Goal: Information Seeking & Learning: Learn about a topic

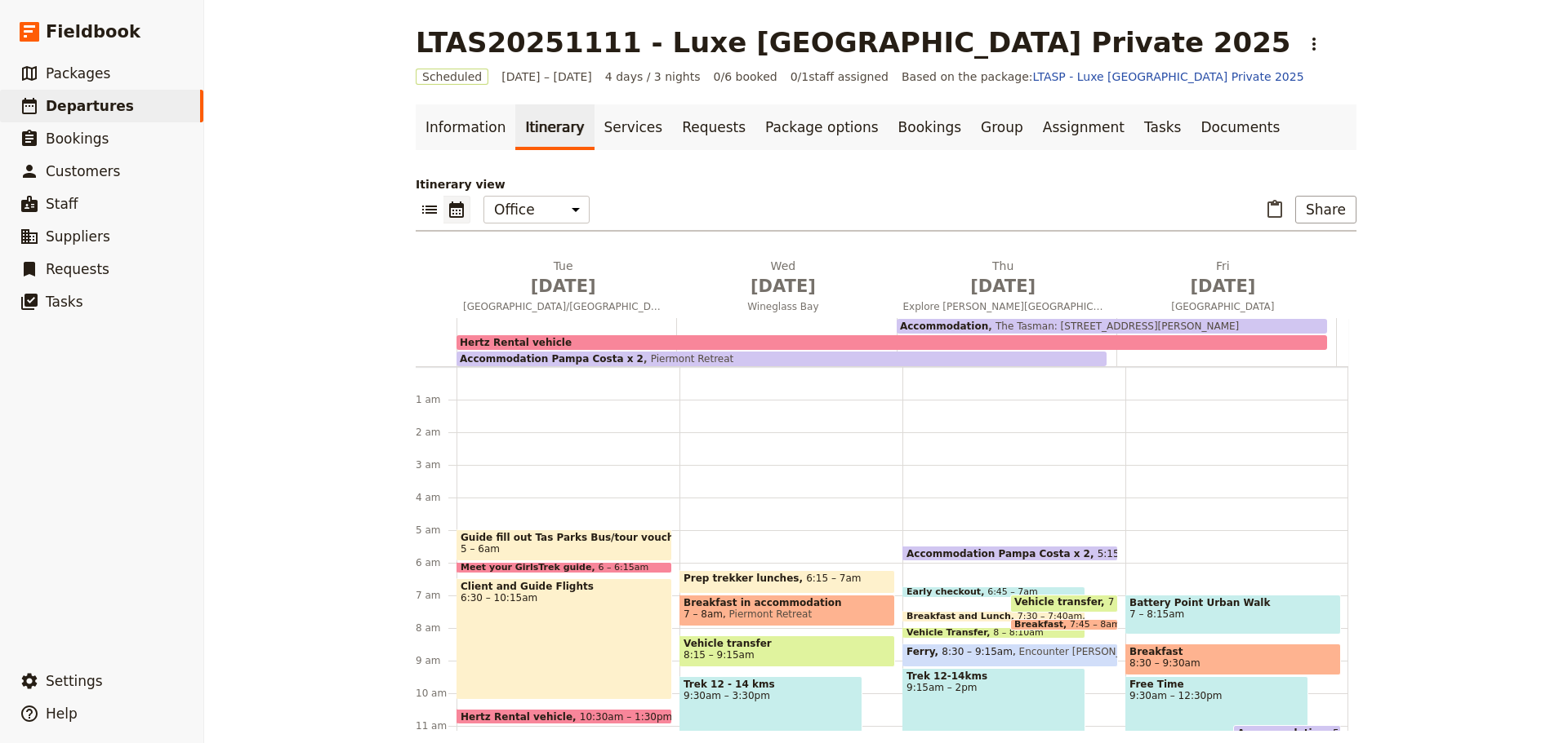
scroll to position [262, 0]
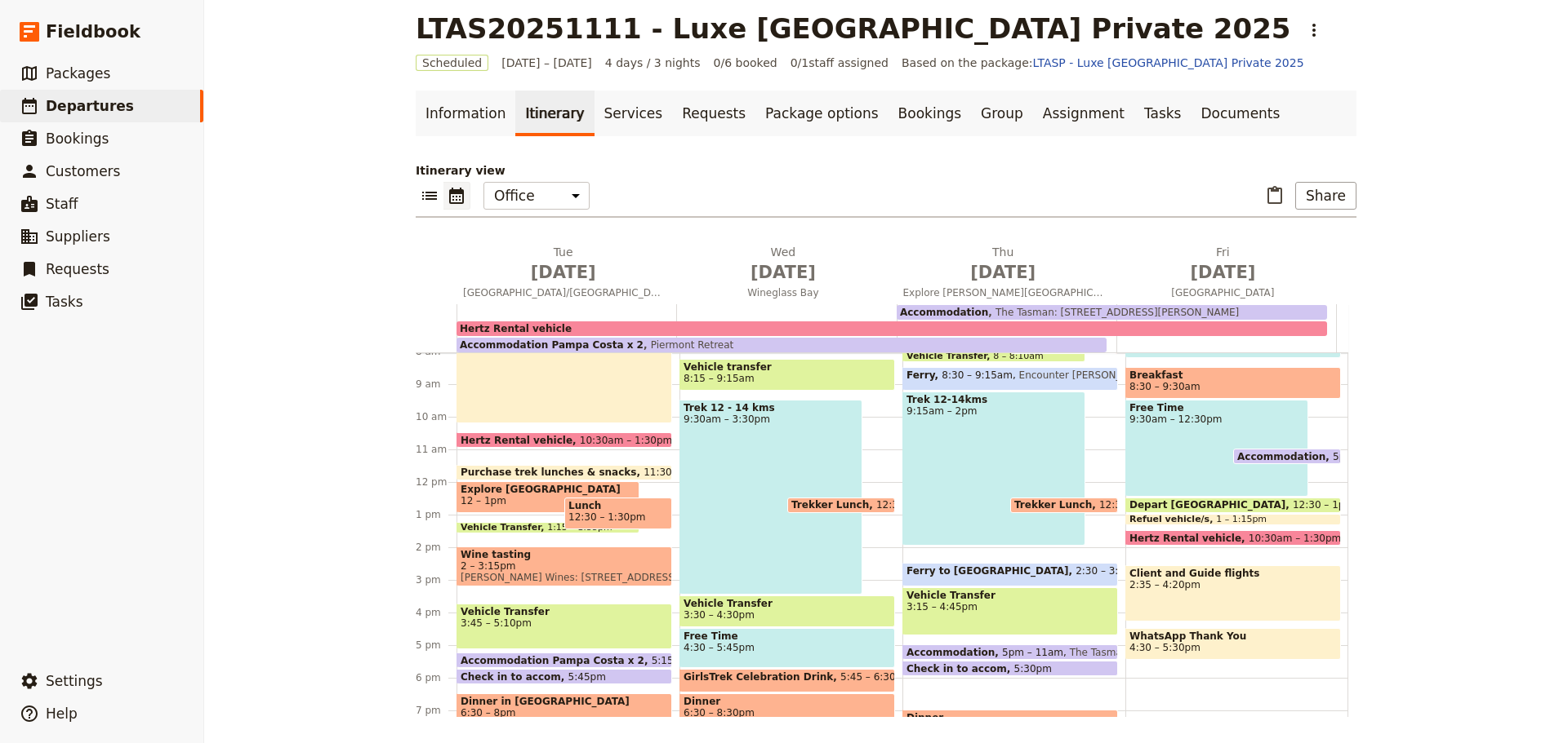
click at [87, 108] on span "Departures" at bounding box center [89, 106] width 88 height 16
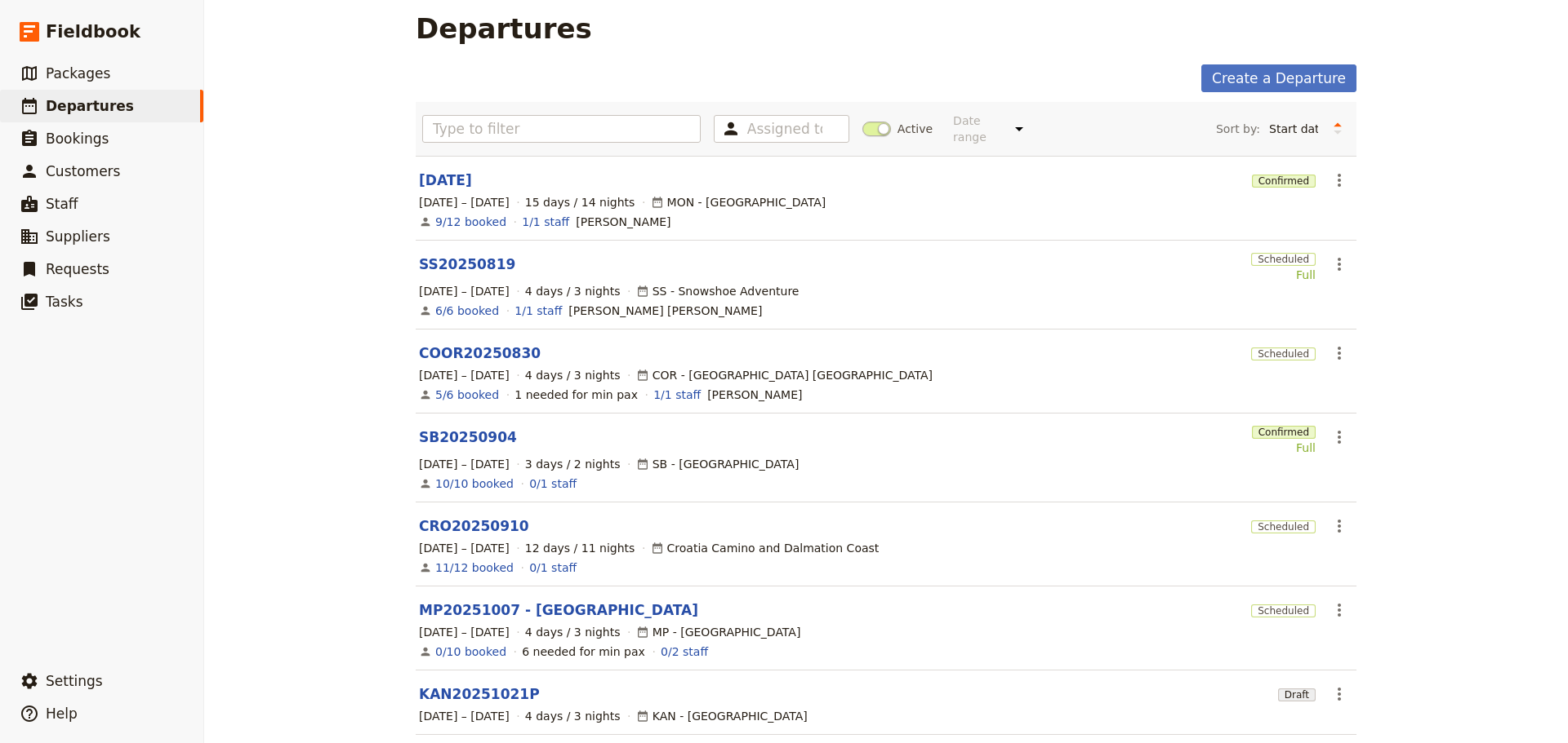
click at [87, 108] on span "Departures" at bounding box center [89, 106] width 88 height 16
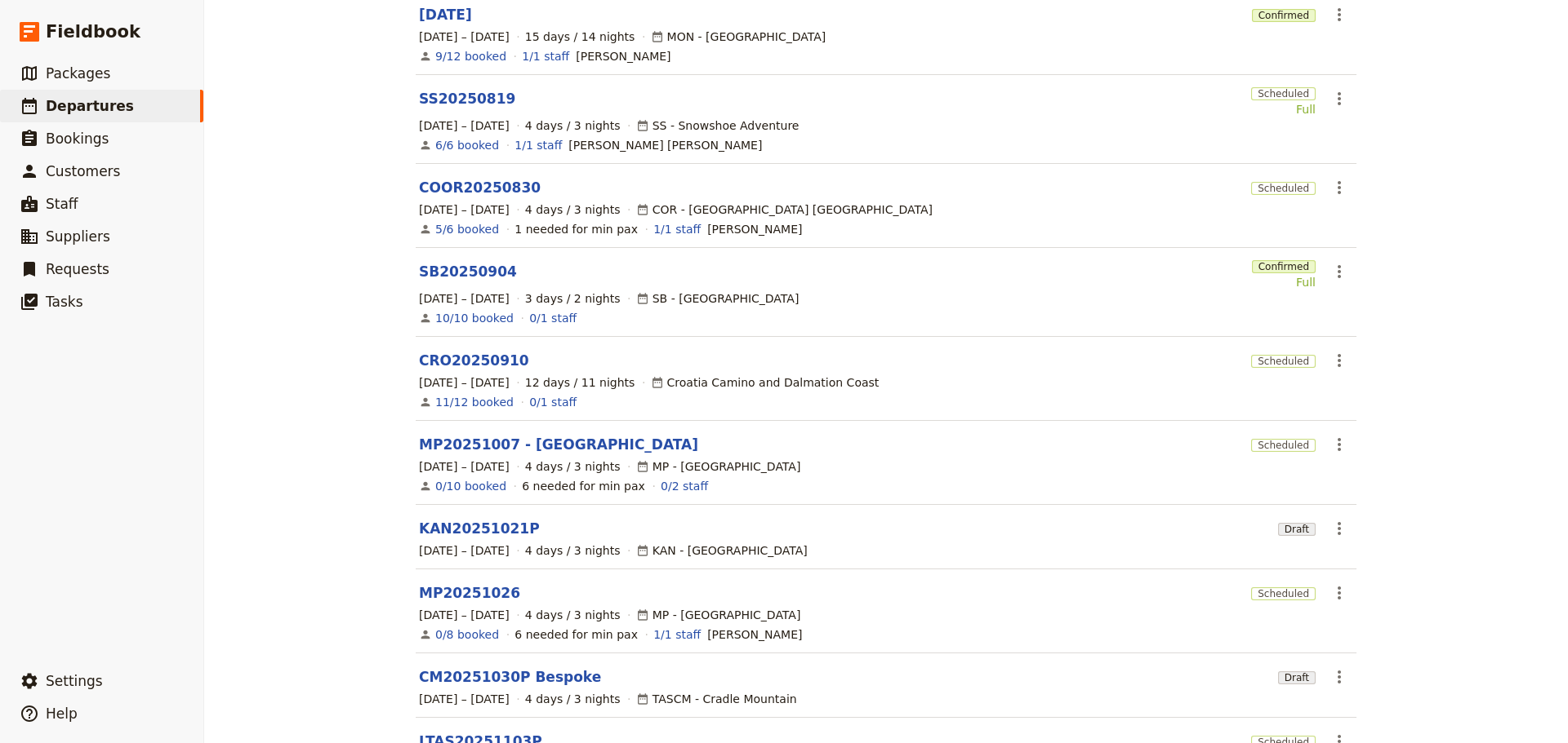
scroll to position [305, 0]
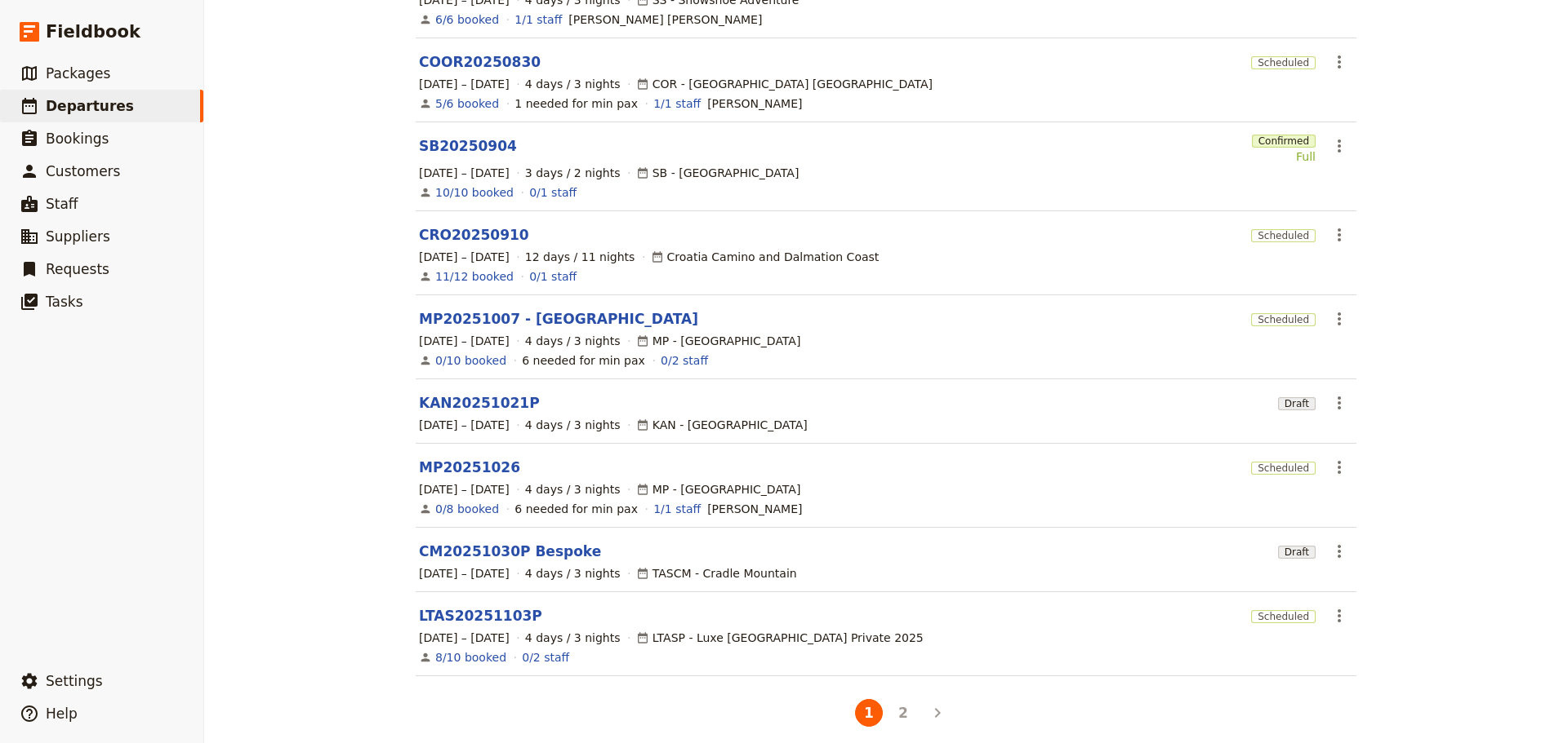
click at [900, 701] on button "2" at bounding box center [903, 713] width 28 height 28
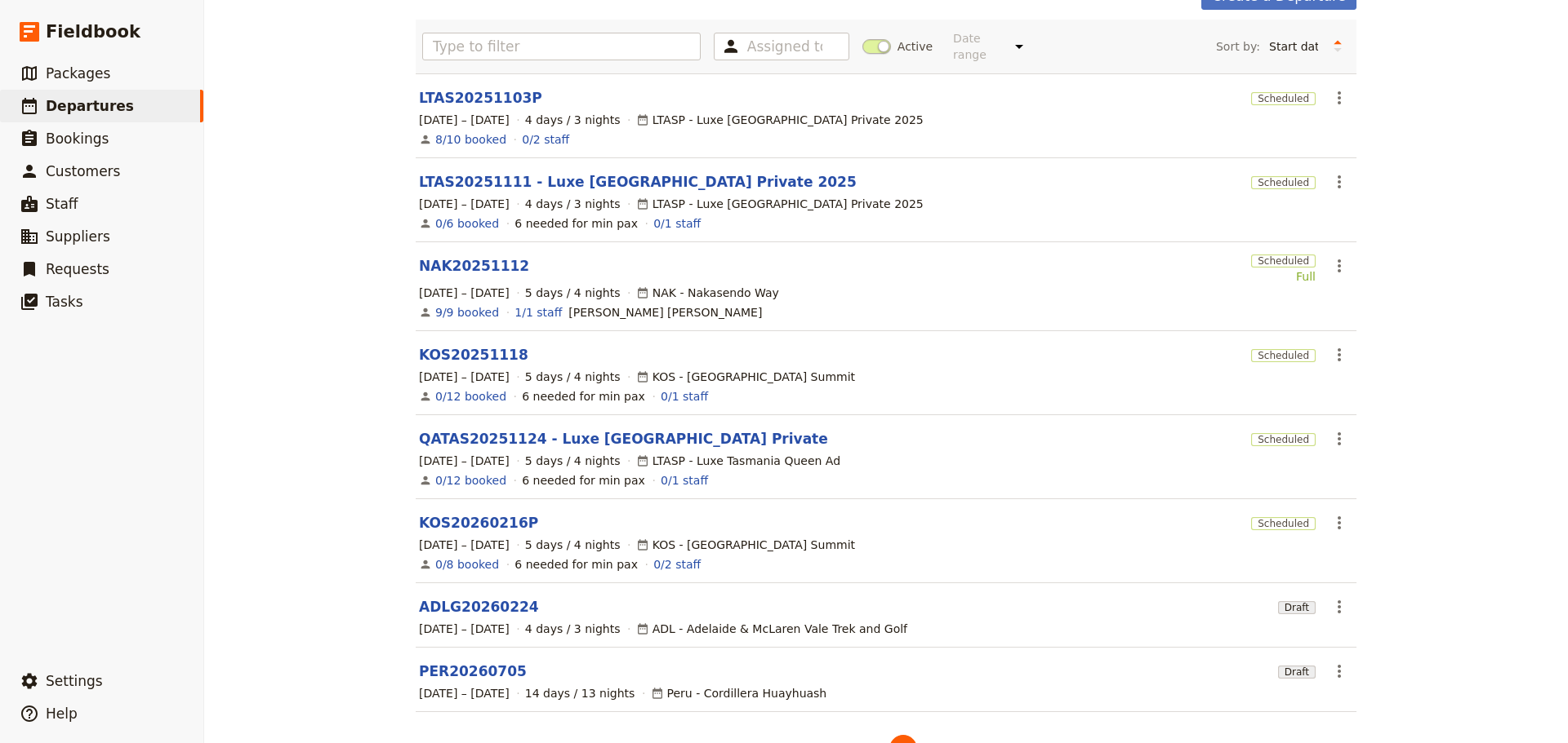
scroll to position [89, 0]
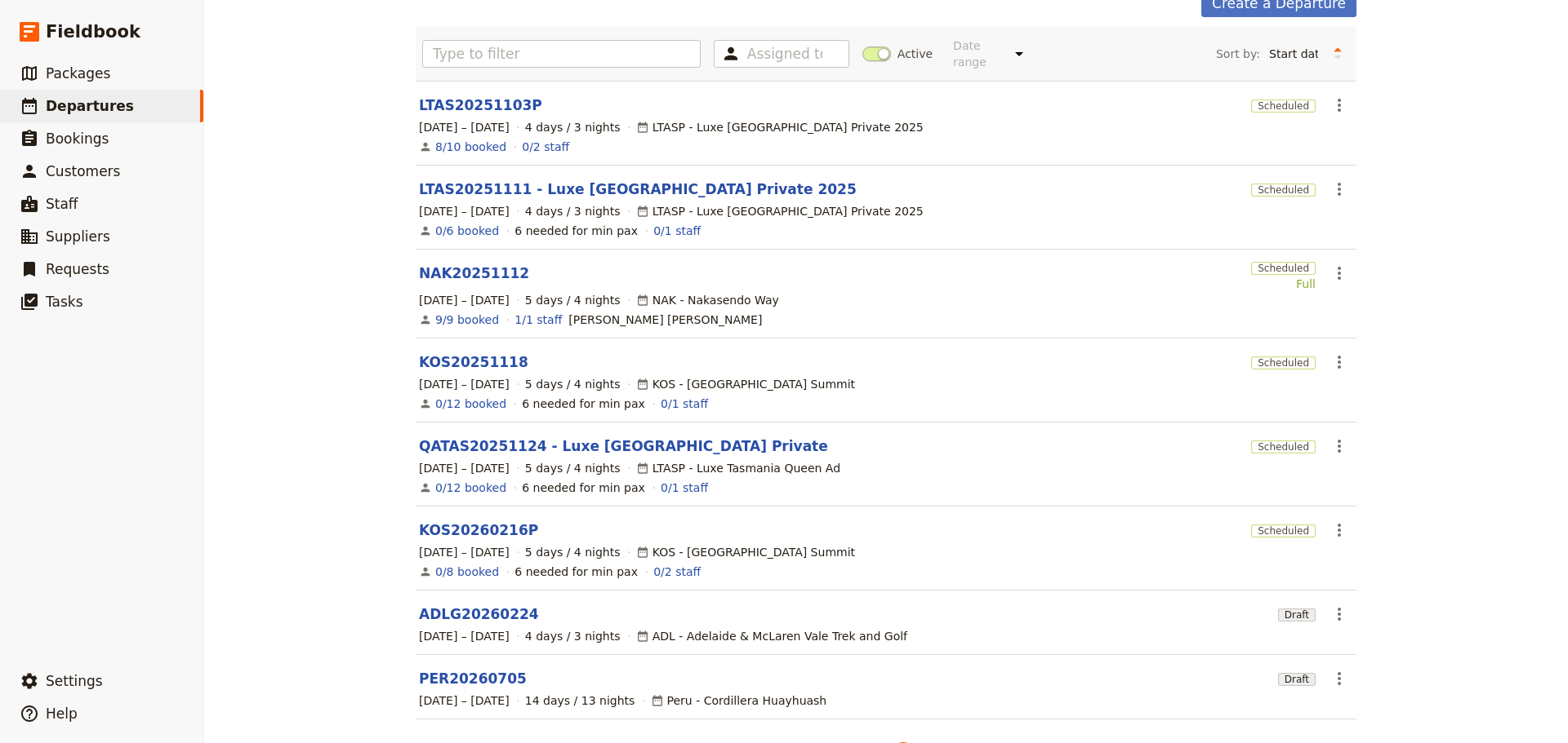
click at [71, 72] on span "Packages" at bounding box center [77, 73] width 64 height 16
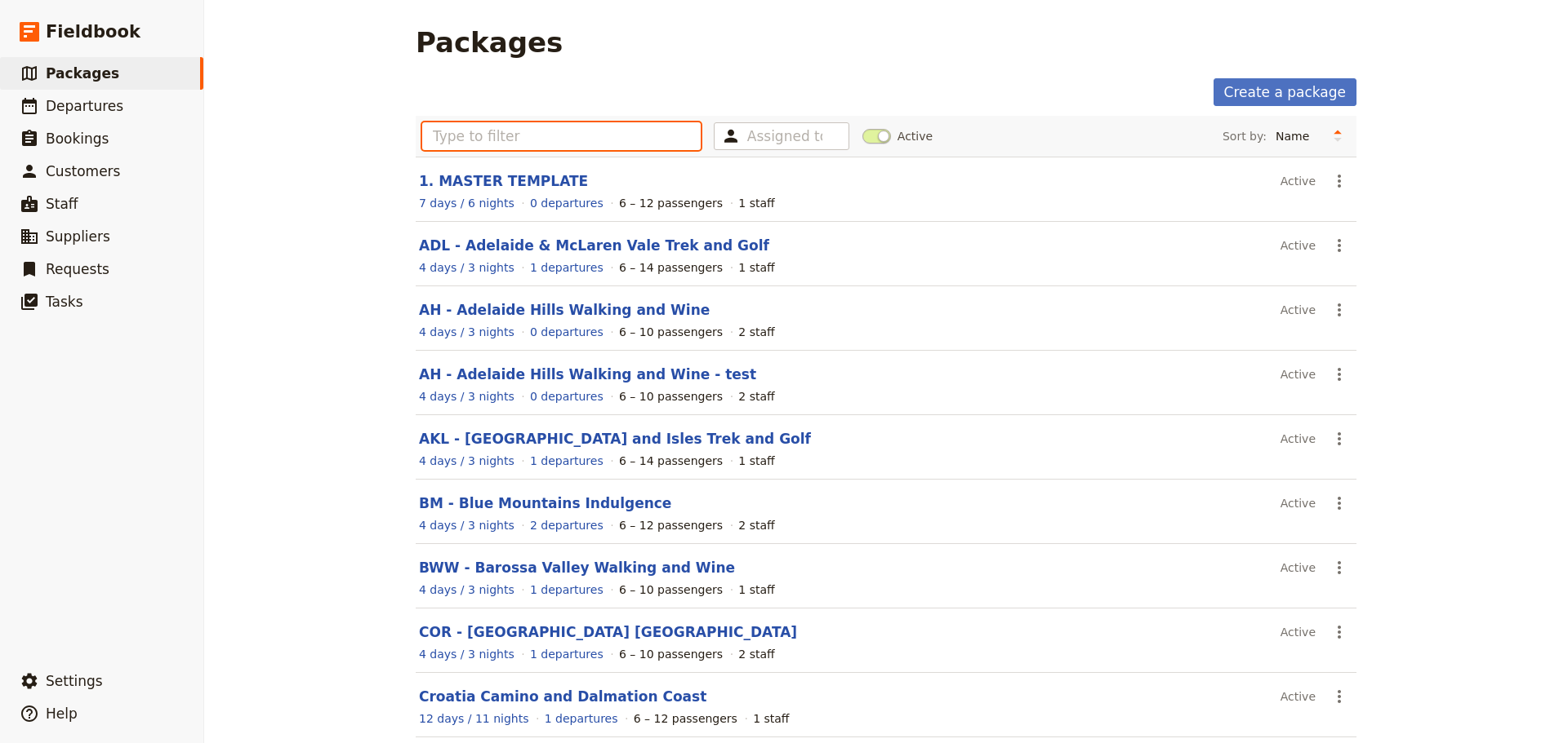
click at [433, 132] on input "text" at bounding box center [561, 136] width 279 height 28
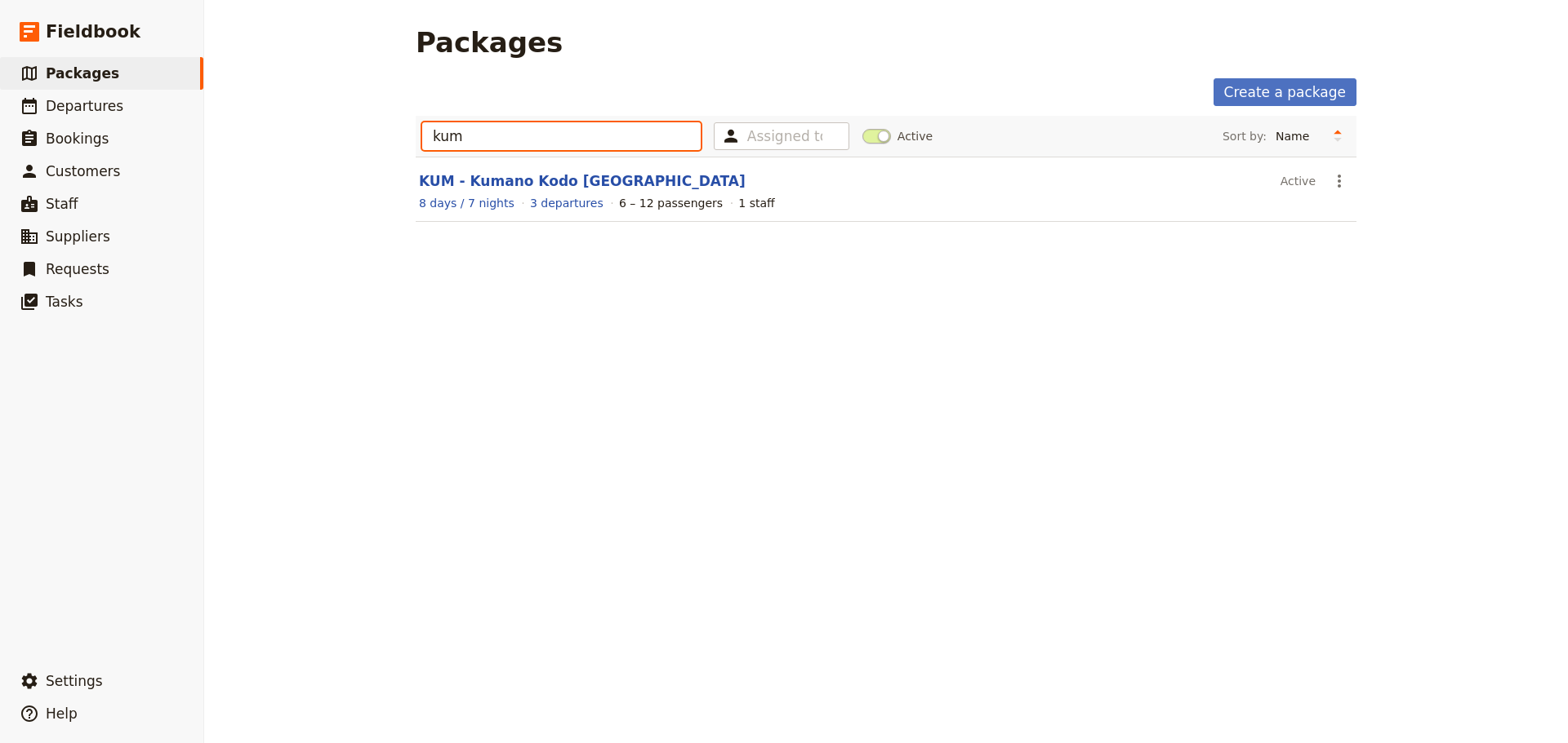
type input "kum"
click at [540, 199] on link "3 departures" at bounding box center [566, 203] width 74 height 16
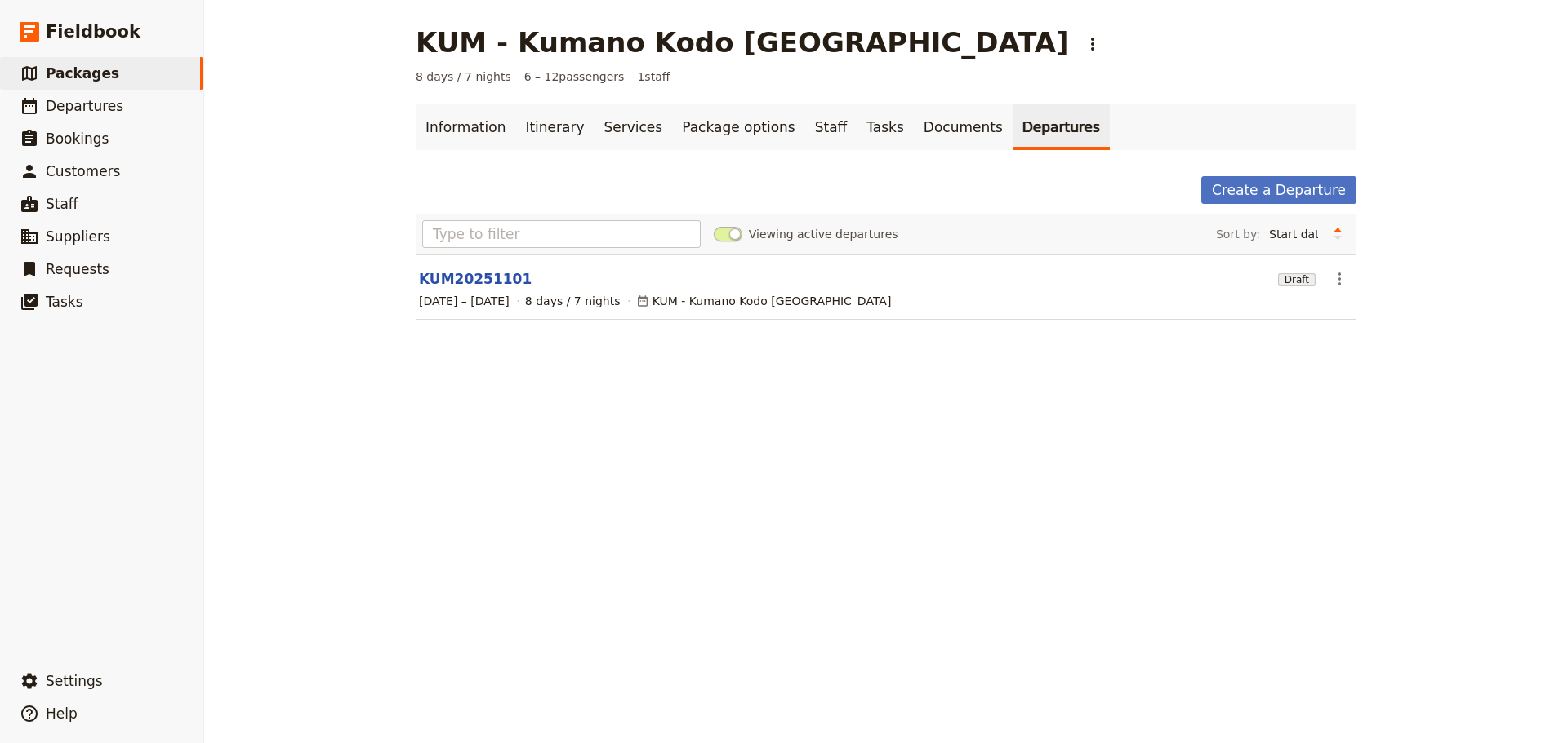
click at [456, 281] on link "KUM20251101" at bounding box center [475, 279] width 113 height 20
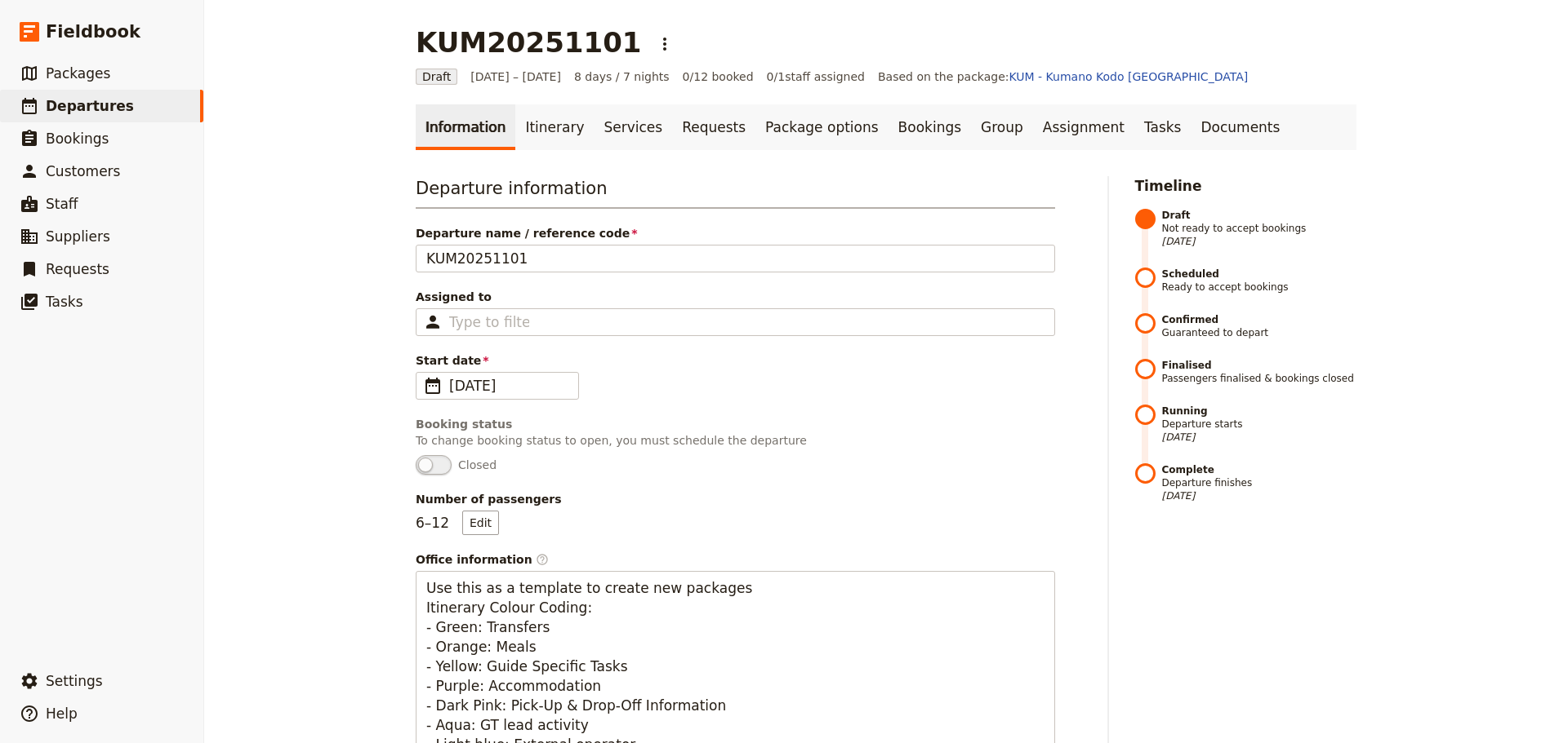
click at [532, 131] on link "Itinerary" at bounding box center [555, 126] width 78 height 45
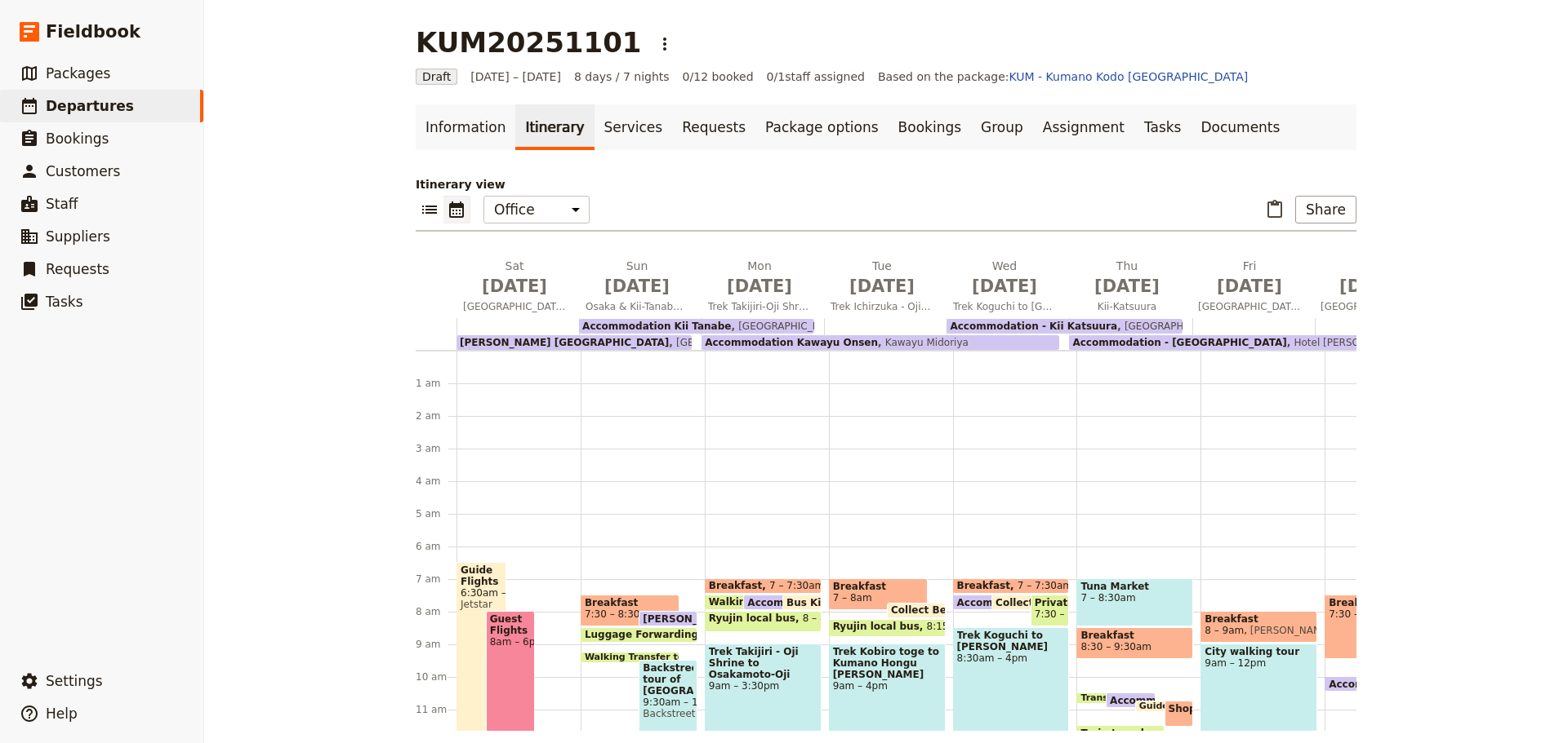
scroll to position [196, 0]
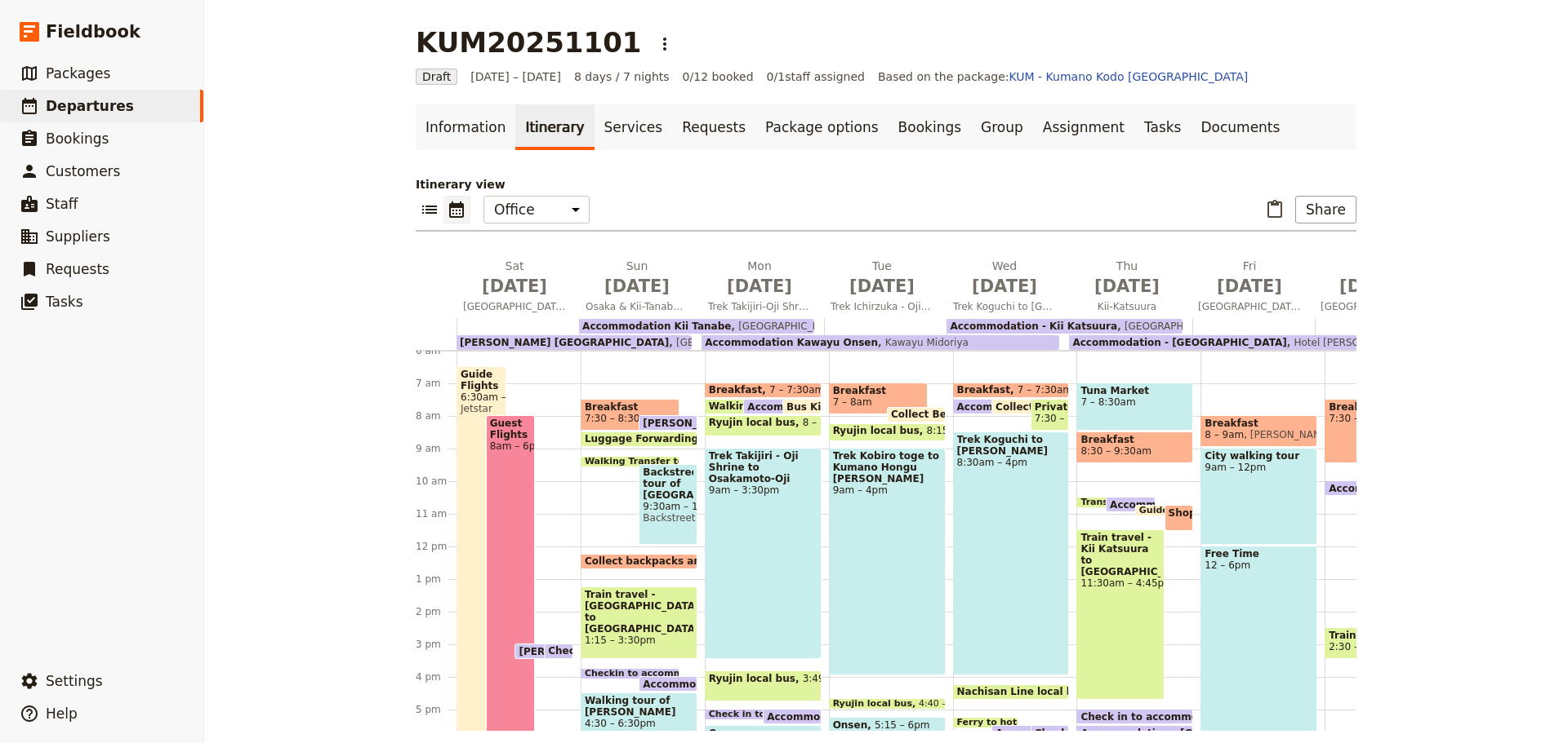
click at [508, 293] on span "[DATE]" at bounding box center [515, 287] width 103 height 25
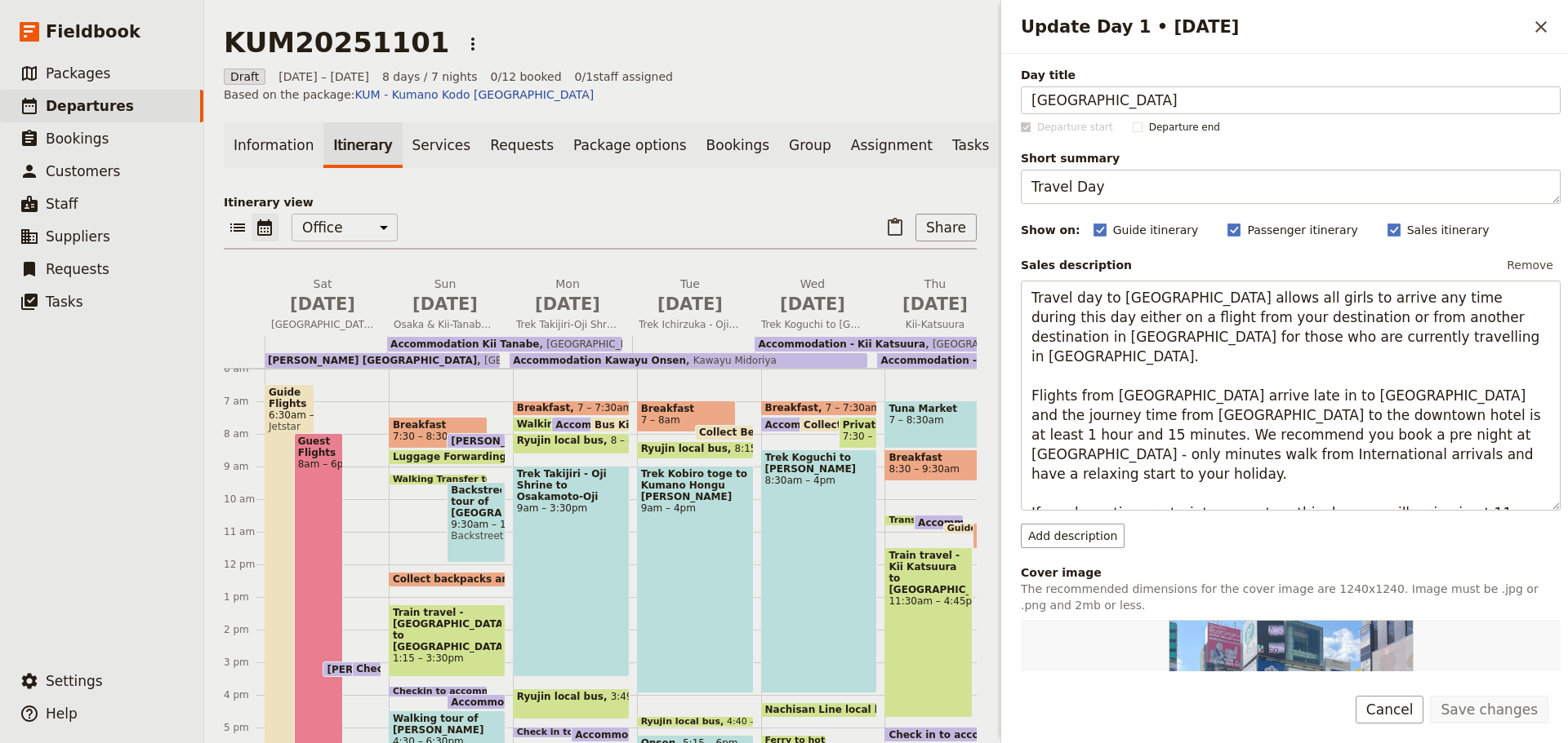
click at [1540, 24] on icon "Close drawer" at bounding box center [1540, 27] width 20 height 20
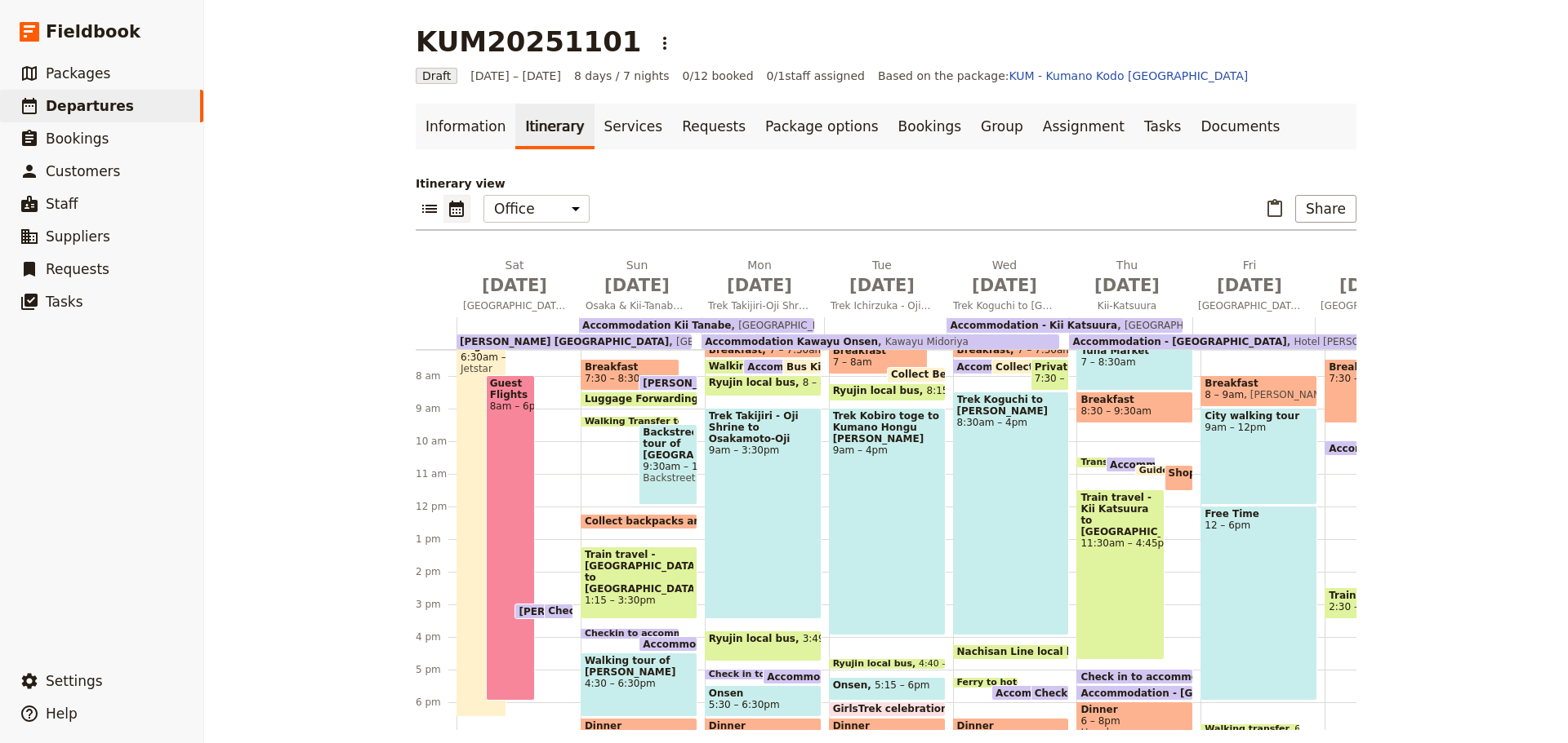
scroll to position [230, 0]
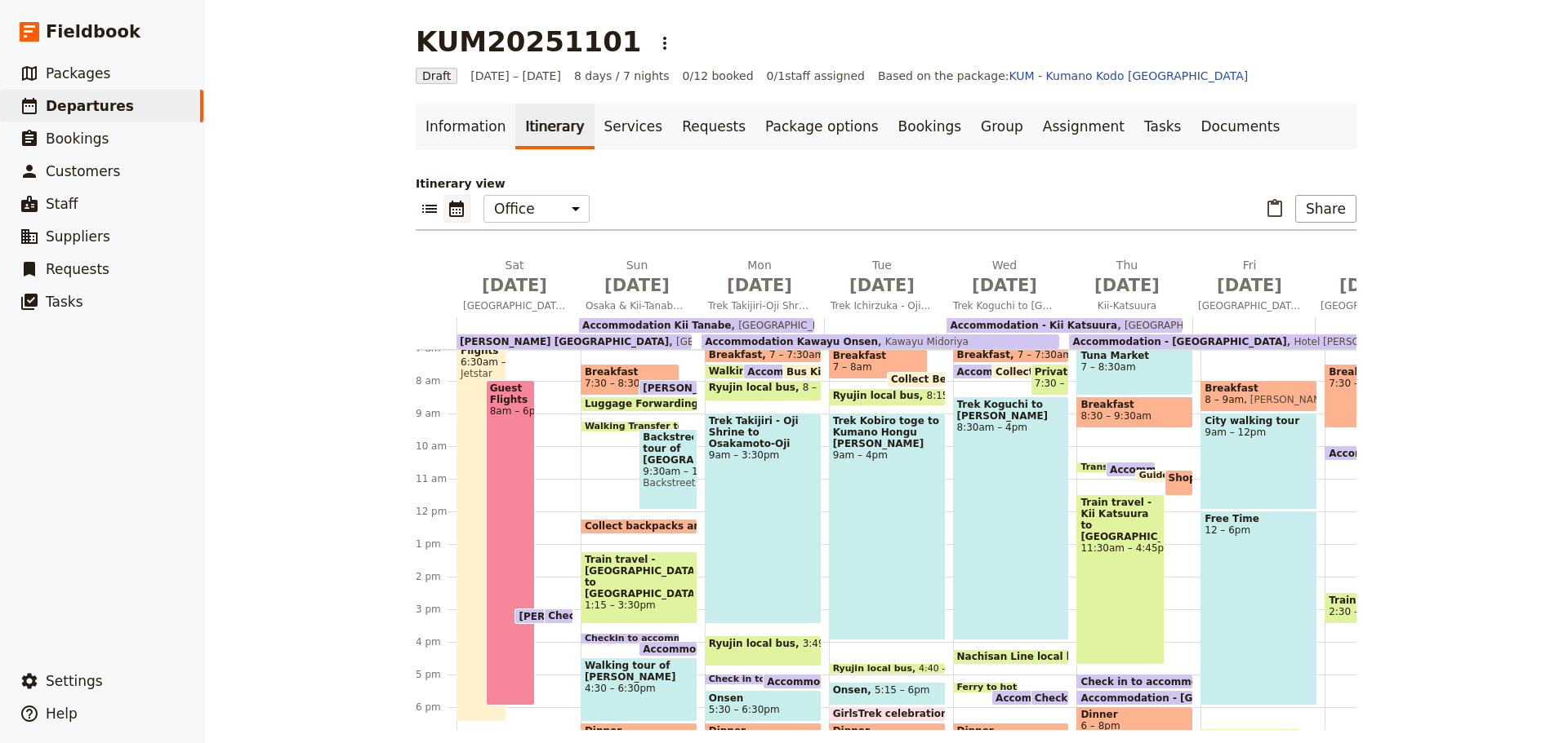
click at [1003, 521] on div "Trek Koguchi to [PERSON_NAME] 8:30am – 4pm" at bounding box center [1011, 519] width 117 height 244
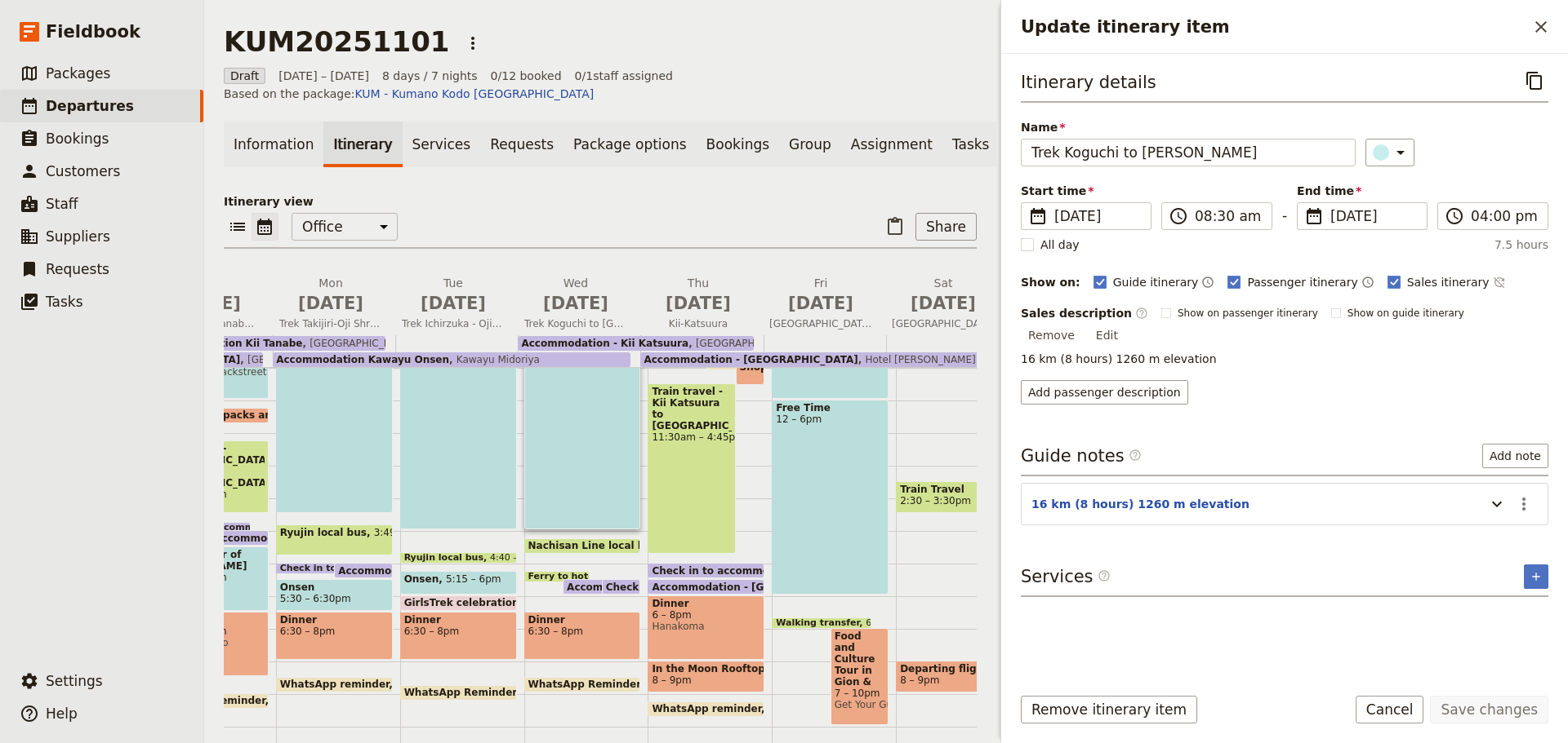
scroll to position [359, 0]
click at [674, 622] on span "Hanakoma" at bounding box center [706, 627] width 109 height 12
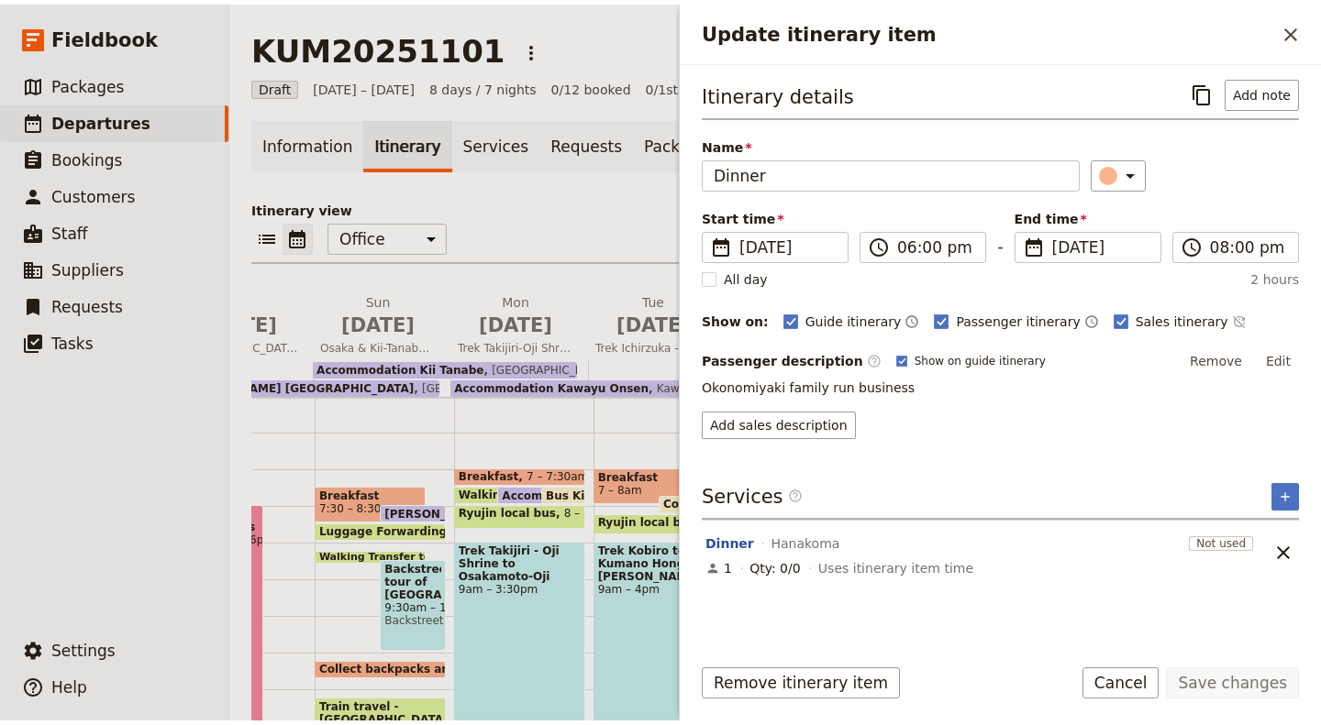
scroll to position [185, 0]
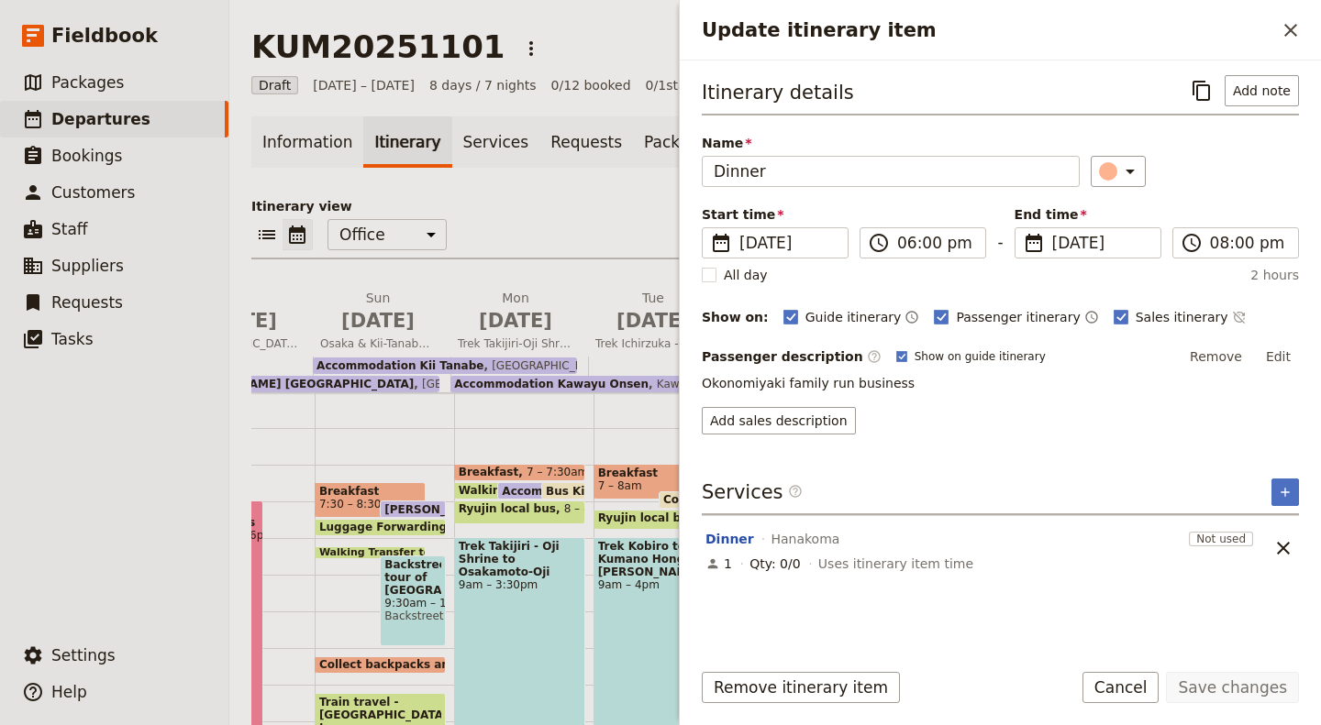
click at [1288, 33] on icon "Close drawer" at bounding box center [1290, 30] width 13 height 13
